Goal: Task Accomplishment & Management: Use online tool/utility

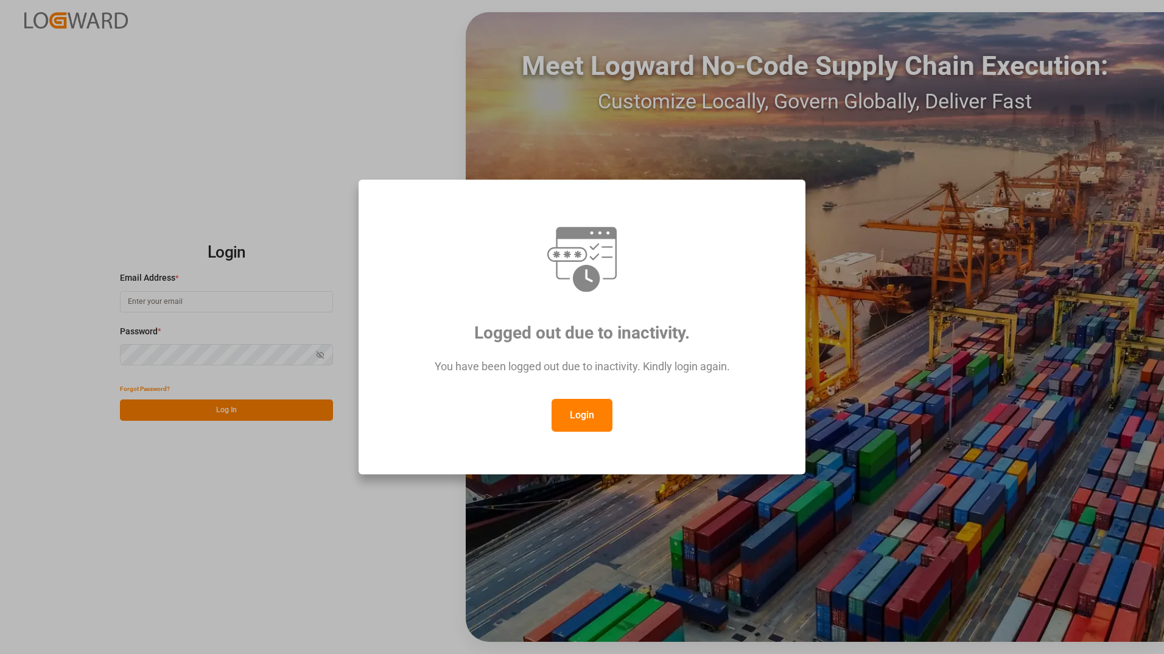
click at [570, 411] on button "Login" at bounding box center [581, 415] width 61 height 33
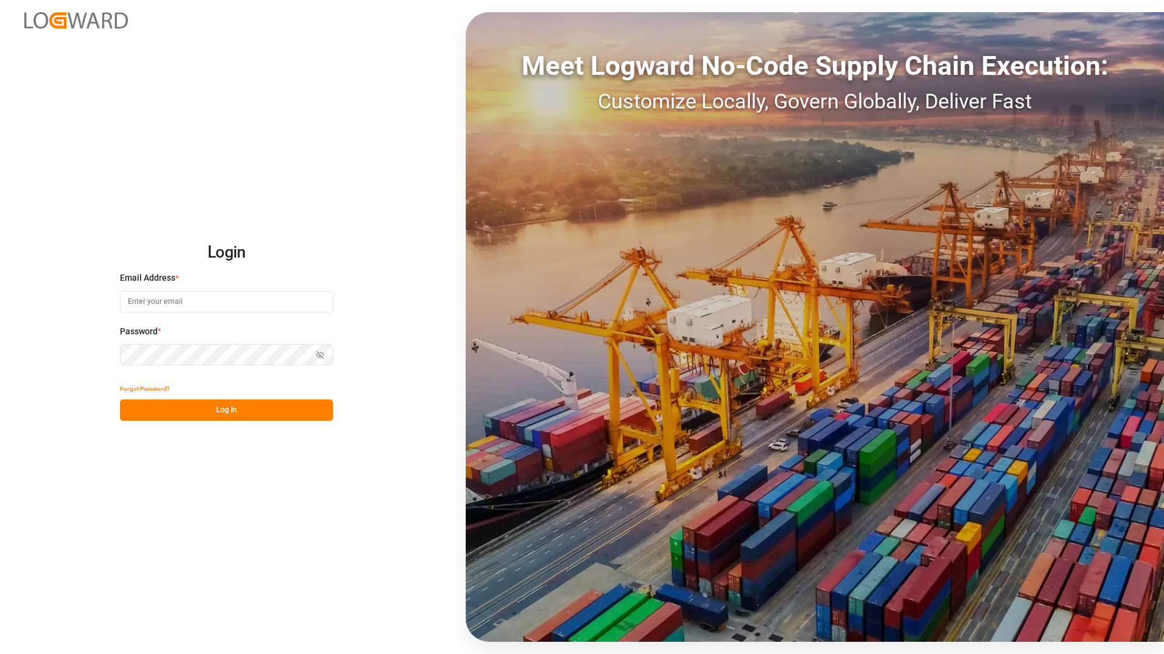
click at [254, 295] on input at bounding box center [226, 301] width 213 height 21
type input "[EMAIL_ADDRESS][PERSON_NAME][DOMAIN_NAME]"
click at [139, 409] on button "Log In" at bounding box center [226, 409] width 213 height 21
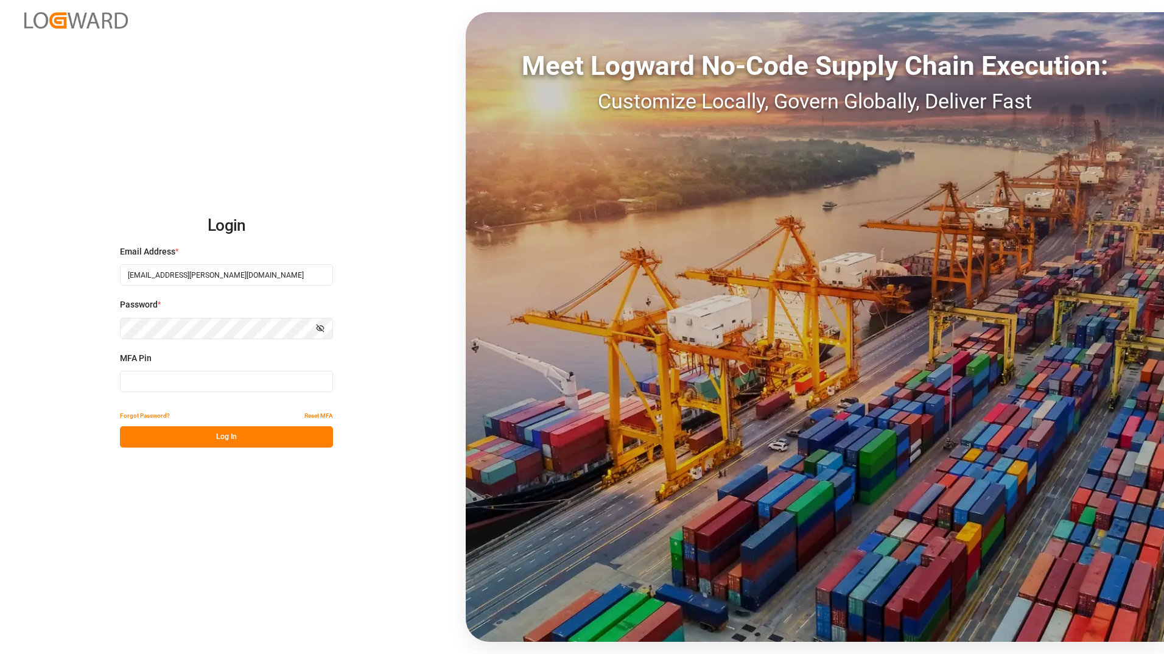
click at [214, 385] on input at bounding box center [226, 381] width 213 height 21
type input "993950"
click at [295, 441] on button "Log In" at bounding box center [226, 436] width 213 height 21
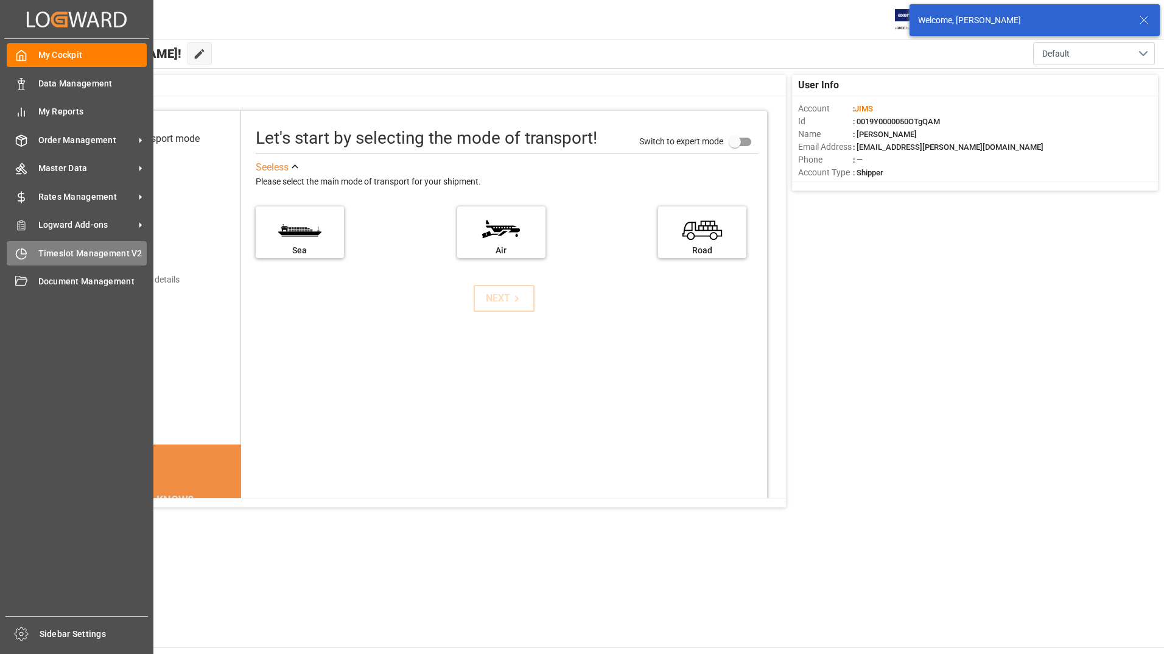
click at [42, 251] on span "Timeslot Management V2" at bounding box center [92, 253] width 109 height 13
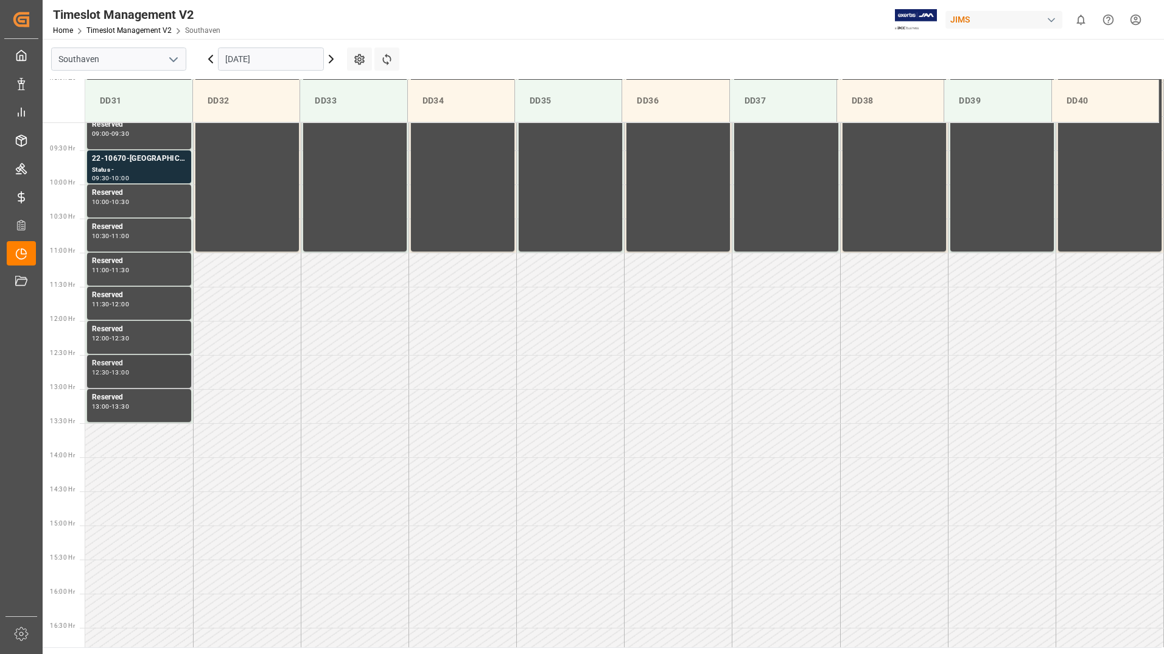
scroll to position [559, 0]
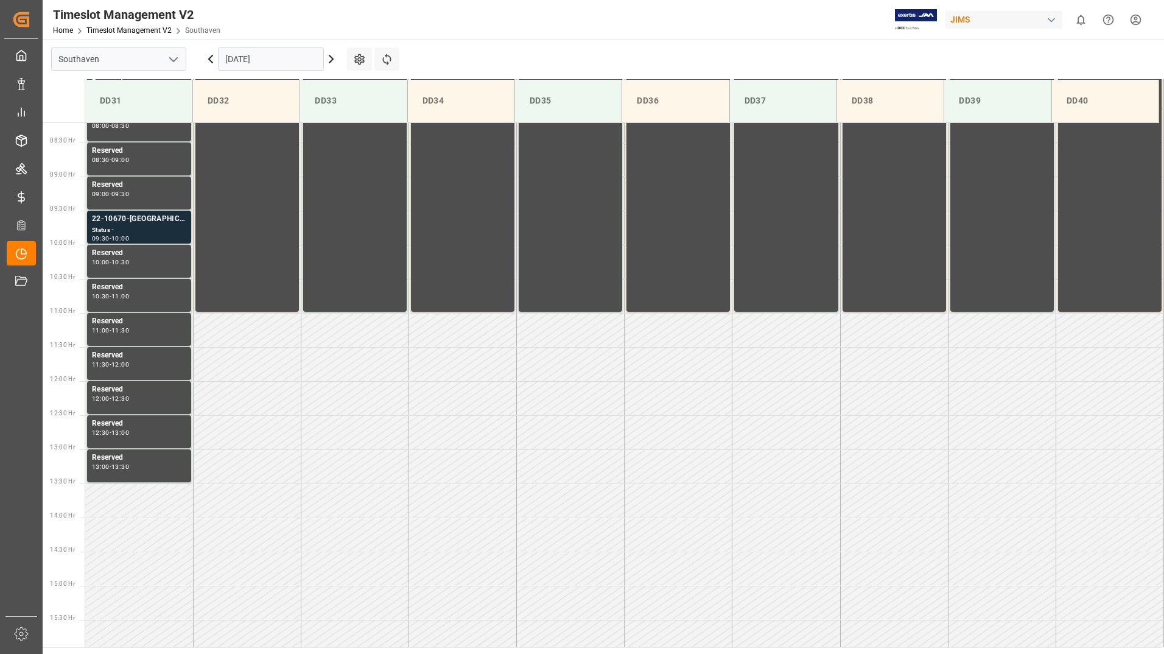
click at [158, 218] on div "22-10670-[GEOGRAPHIC_DATA]" at bounding box center [139, 219] width 94 height 12
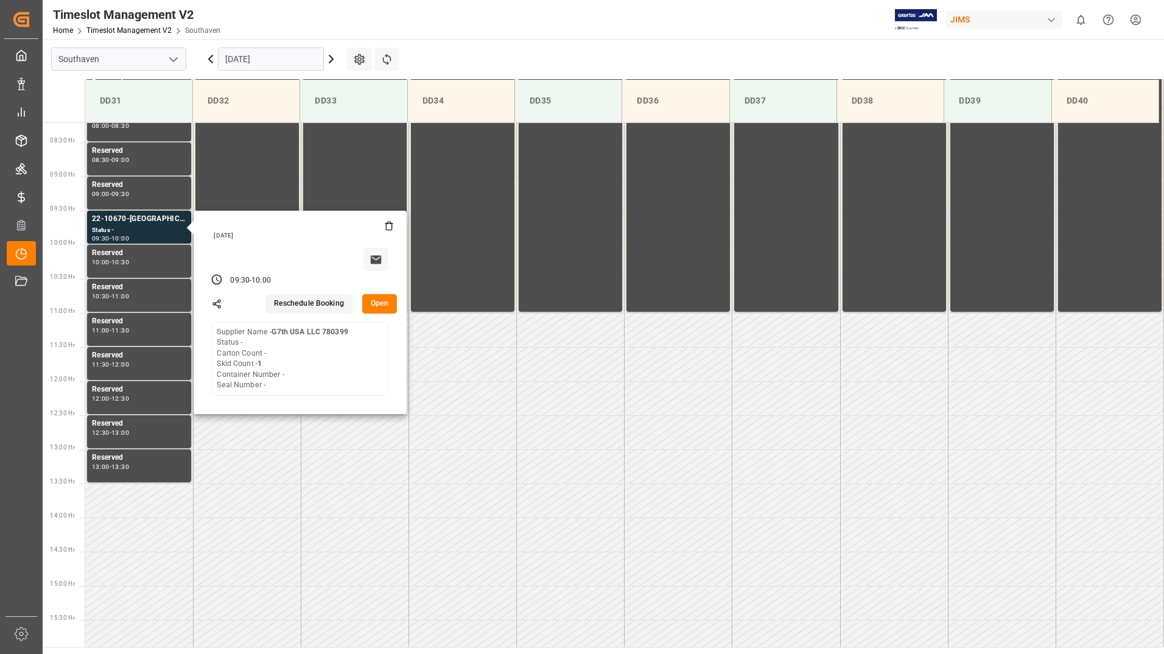
click at [363, 299] on button "Open" at bounding box center [379, 303] width 35 height 19
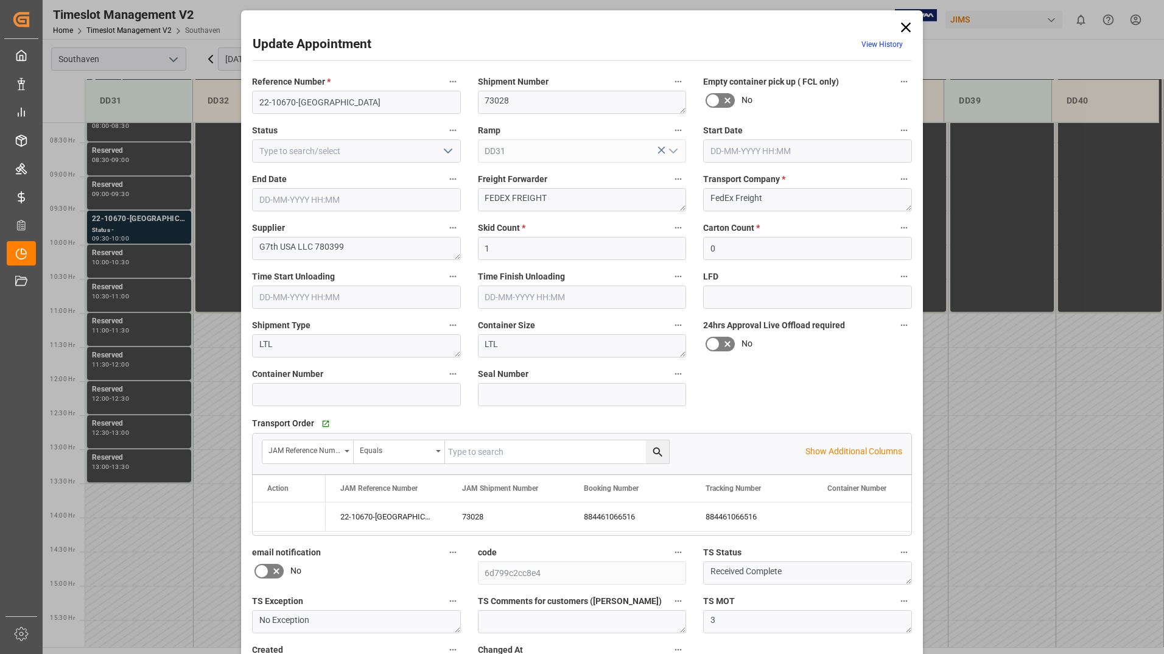
type input "[DATE] 09:30"
type input "[DATE] 10:00"
type input "[DATE] 20:45"
click at [448, 148] on icon "open menu" at bounding box center [448, 151] width 15 height 15
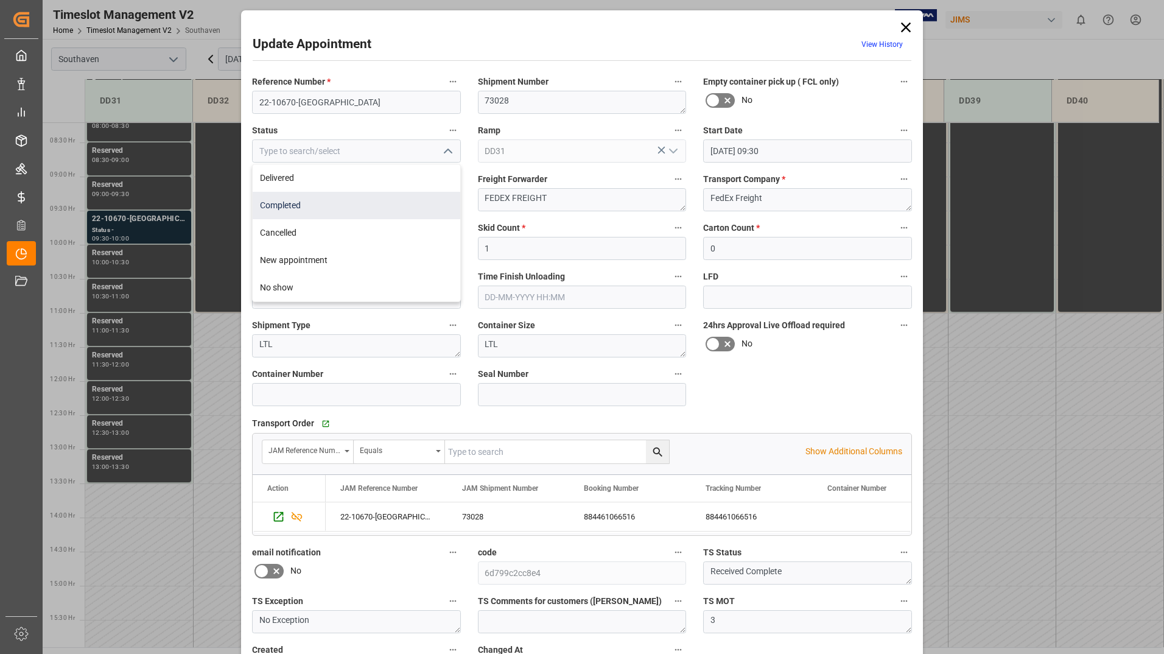
click at [405, 206] on div "Completed" at bounding box center [357, 205] width 208 height 27
type input "Completed"
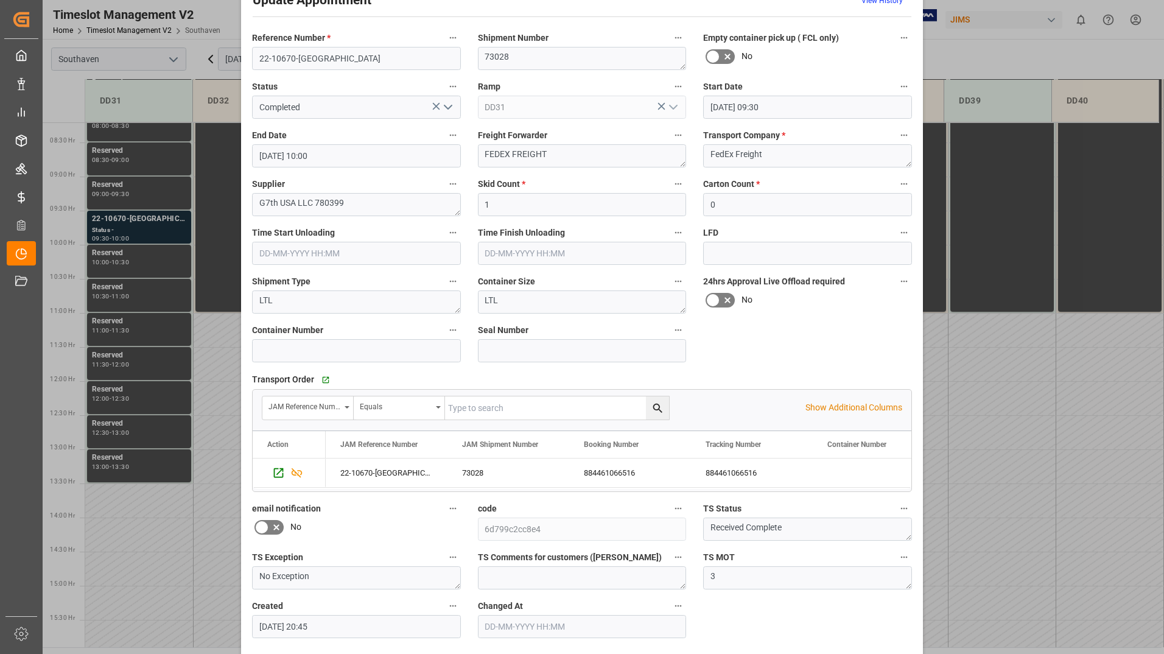
scroll to position [90, 0]
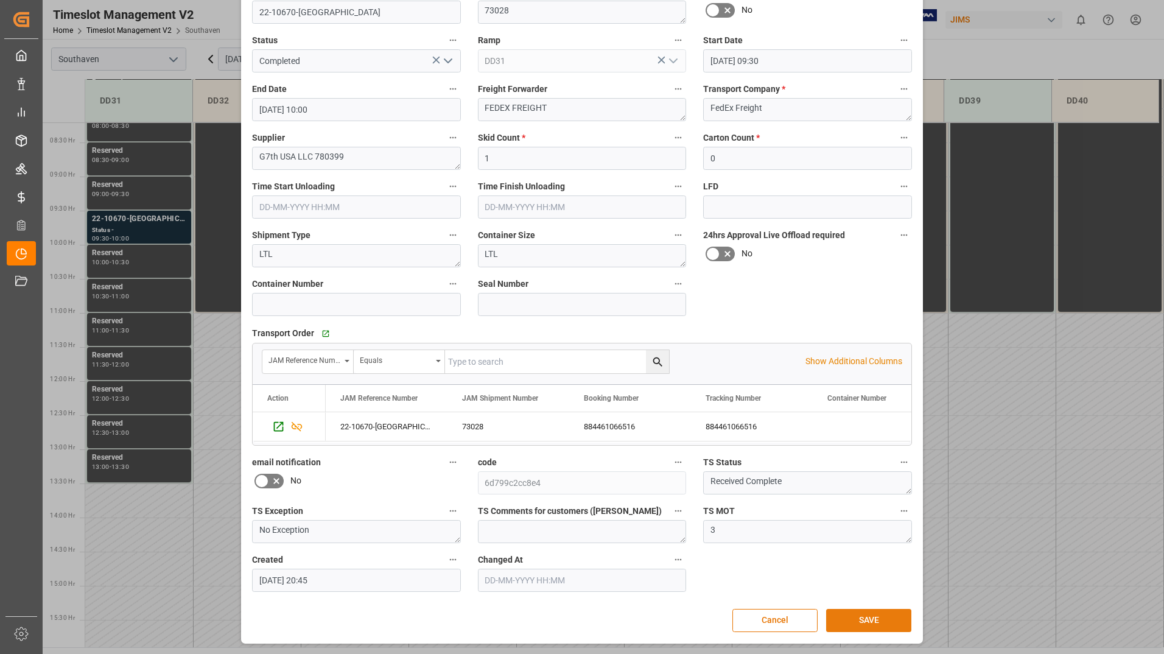
click at [859, 620] on button "SAVE" at bounding box center [868, 620] width 85 height 23
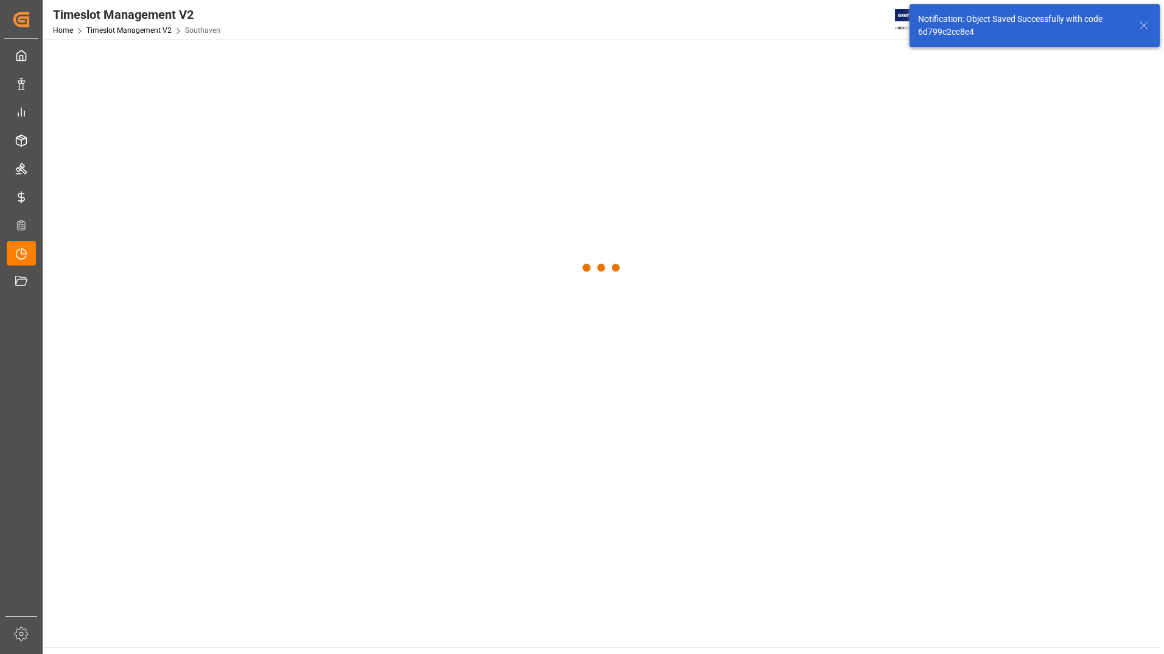
click at [851, 623] on main at bounding box center [602, 343] width 1119 height 608
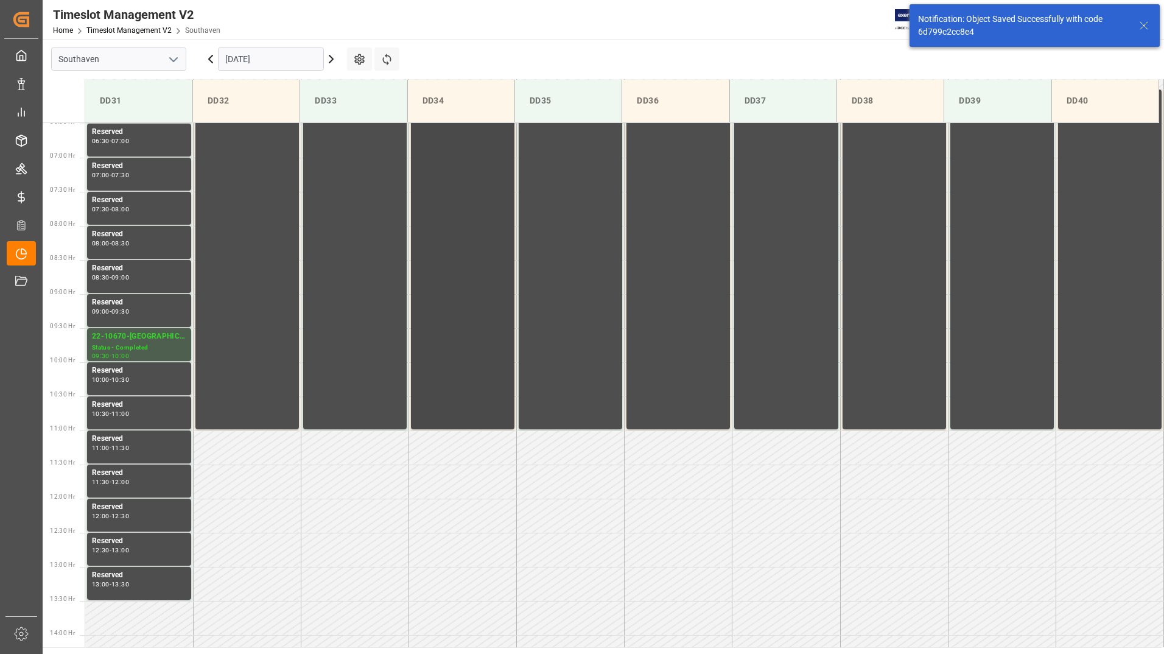
scroll to position [537, 0]
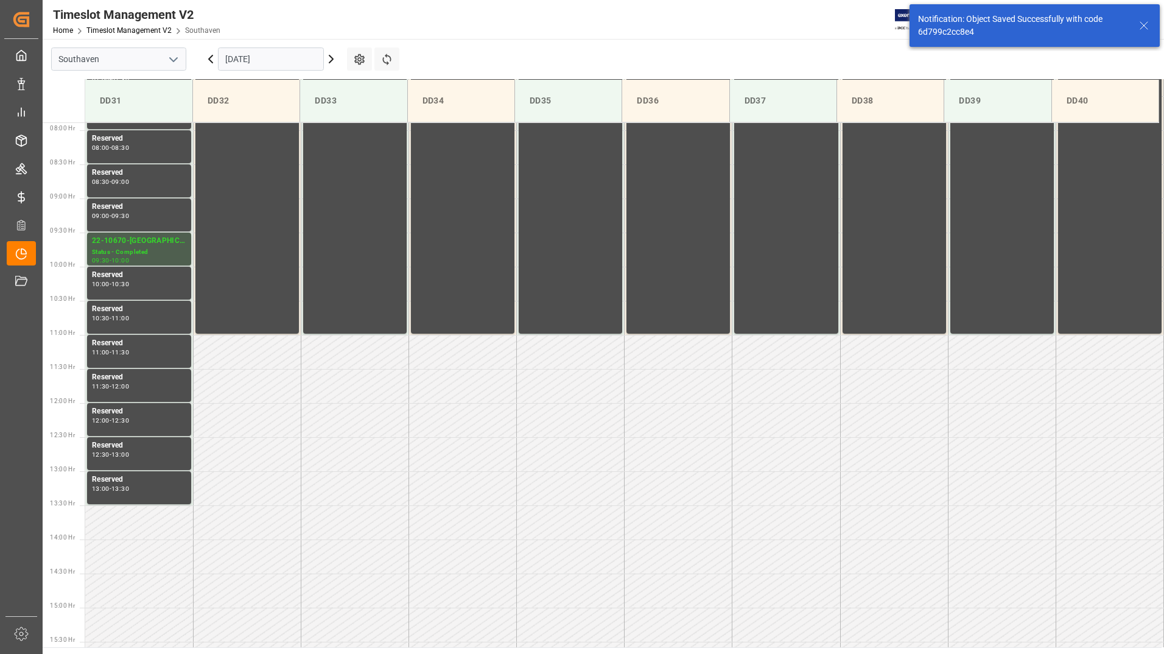
click at [235, 61] on input "[DATE]" at bounding box center [271, 58] width 106 height 23
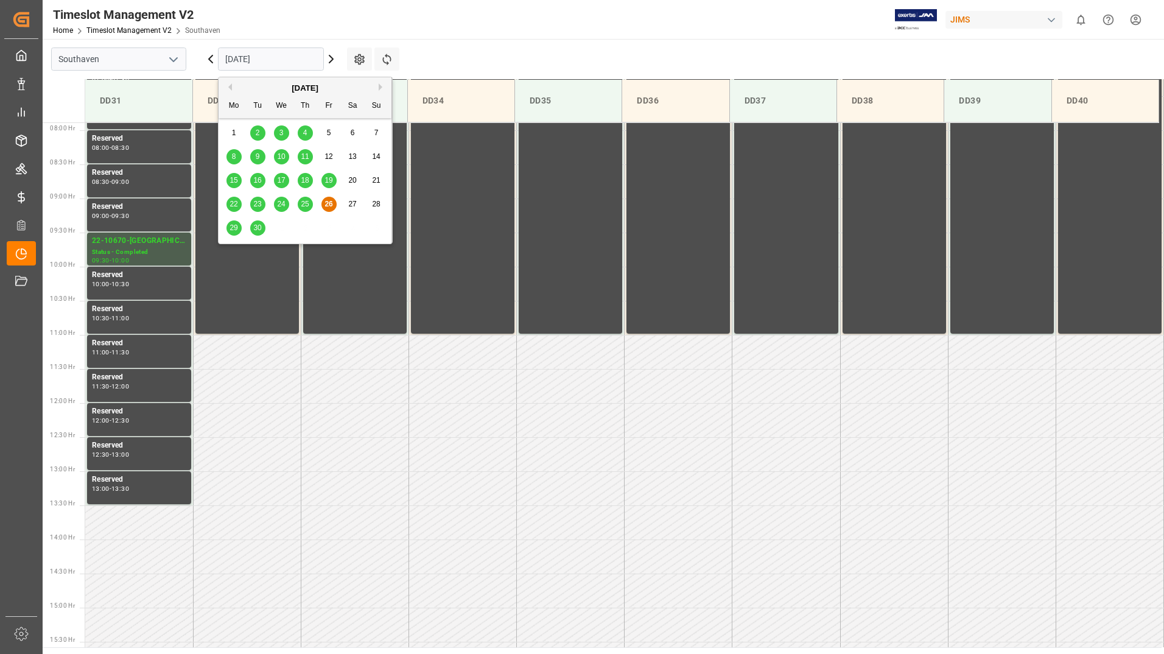
click at [234, 229] on span "29" at bounding box center [233, 227] width 8 height 9
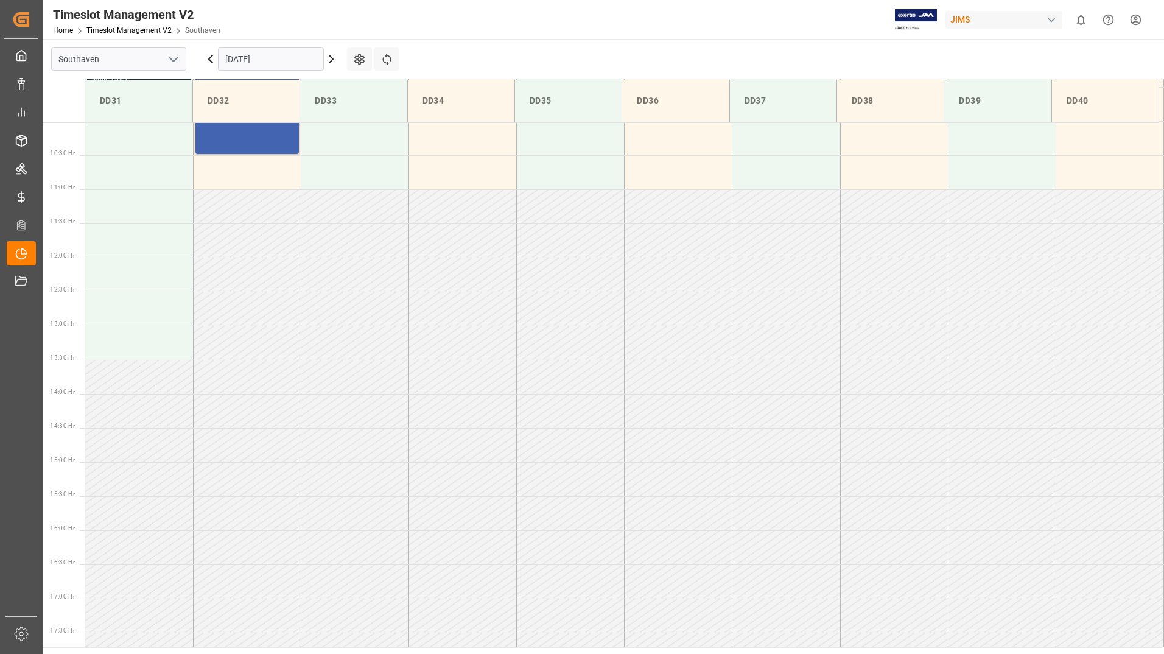
scroll to position [742, 0]
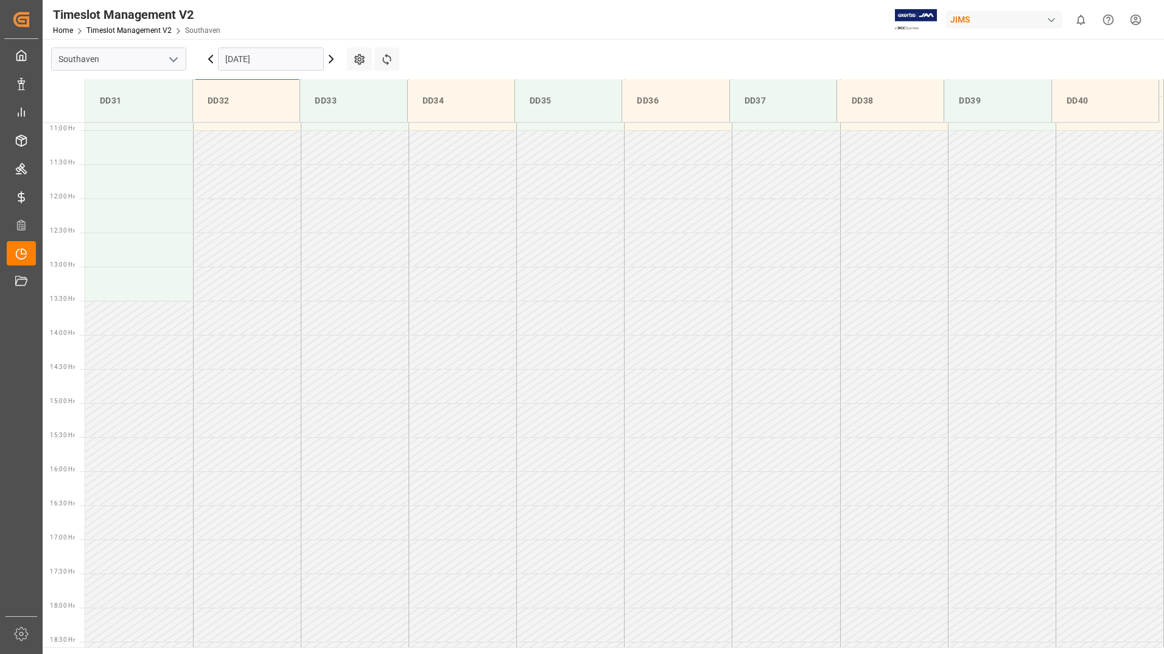
click at [271, 55] on input "[DATE]" at bounding box center [271, 58] width 106 height 23
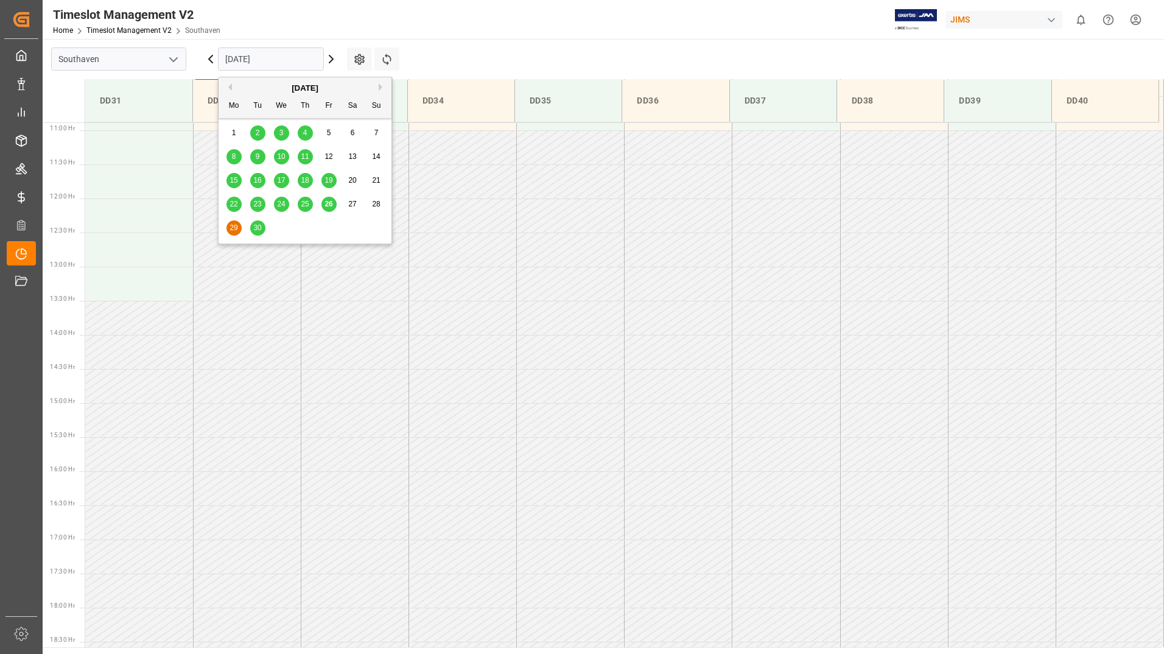
click at [260, 228] on span "30" at bounding box center [257, 227] width 8 height 9
click at [285, 63] on input "[DATE]" at bounding box center [271, 58] width 106 height 23
click at [380, 85] on button "Next Month" at bounding box center [382, 86] width 7 height 7
click at [331, 131] on div "3" at bounding box center [328, 133] width 15 height 15
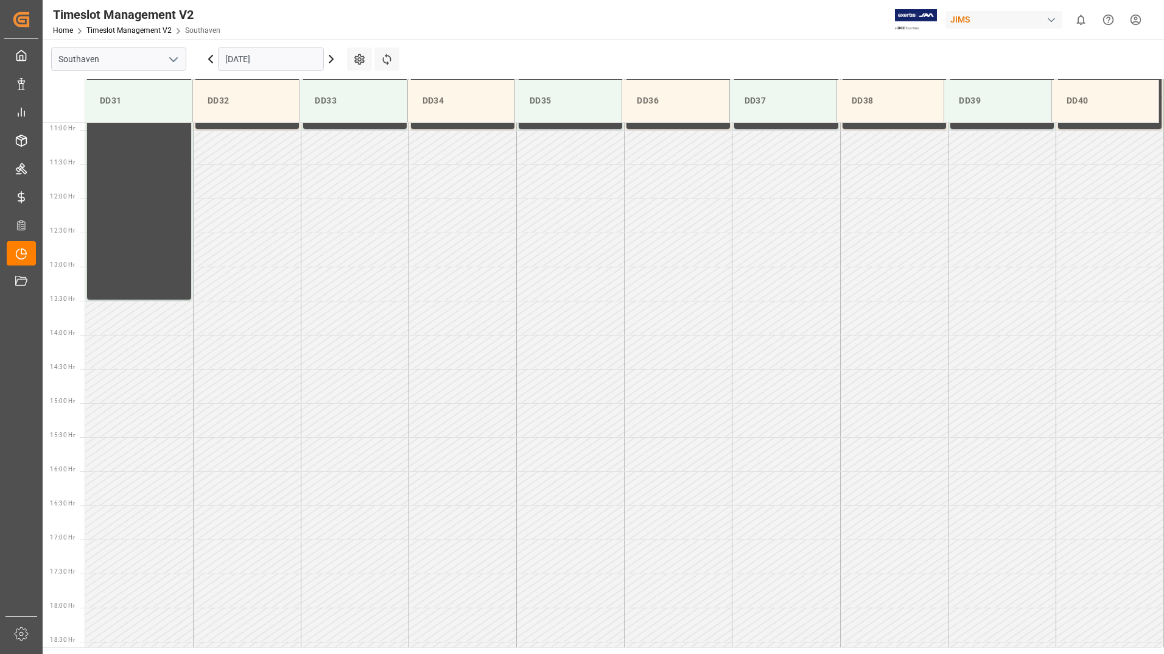
click at [272, 58] on input "[DATE]" at bounding box center [271, 58] width 106 height 23
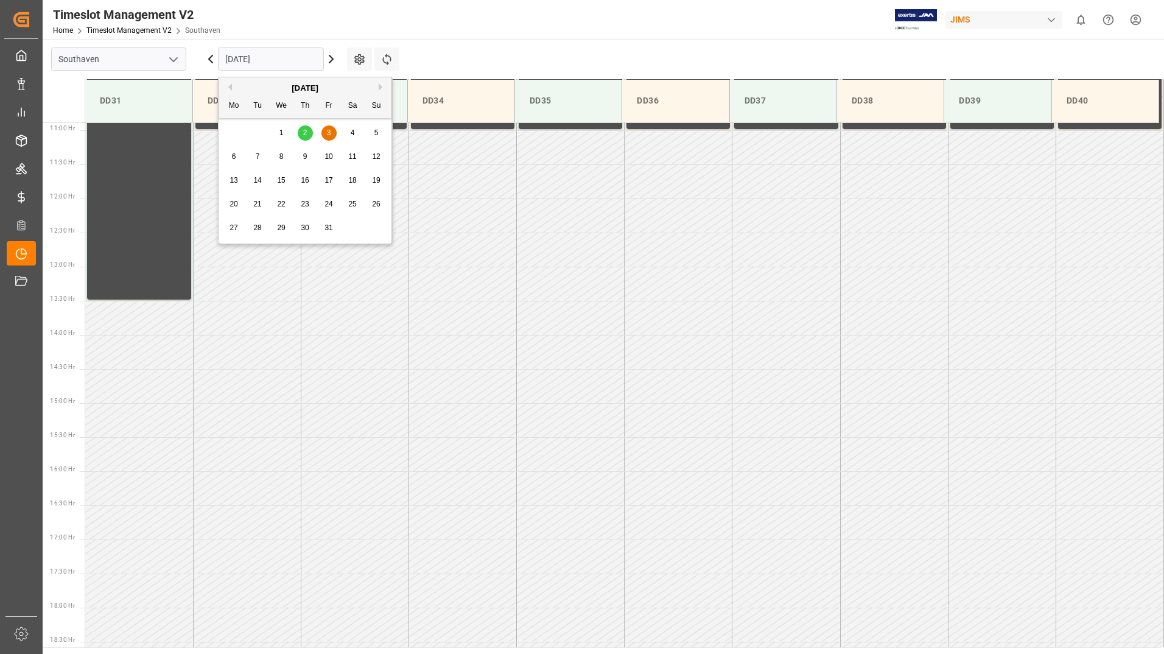
click at [285, 130] on div "1" at bounding box center [281, 133] width 15 height 15
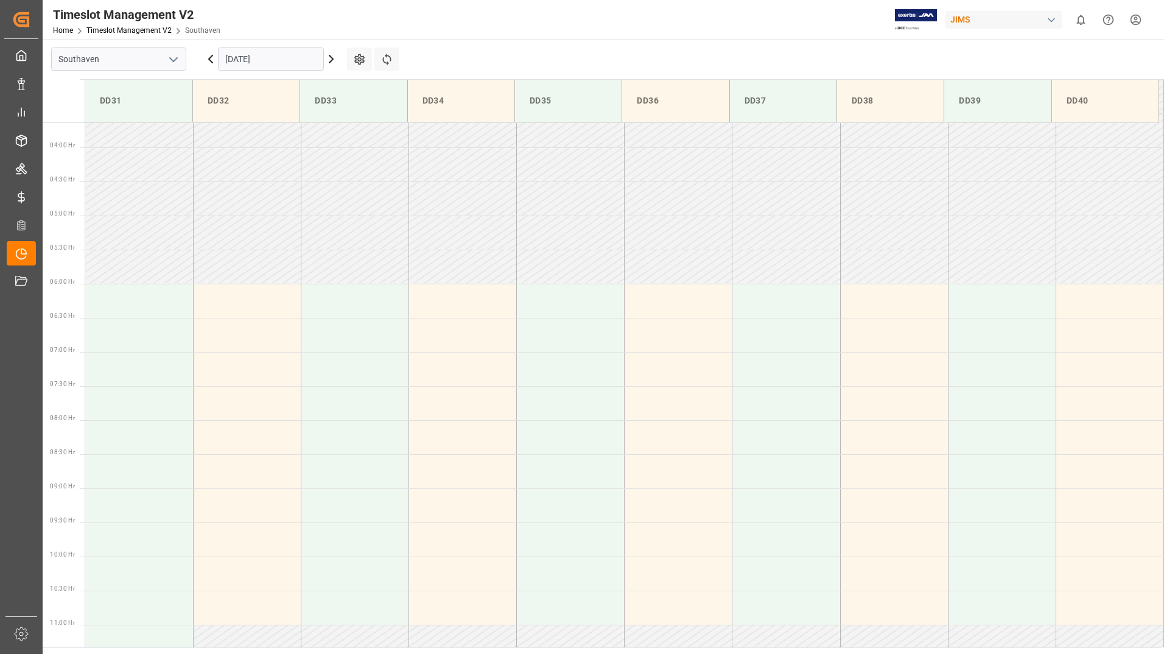
scroll to position [664, 0]
